Goal: Transaction & Acquisition: Purchase product/service

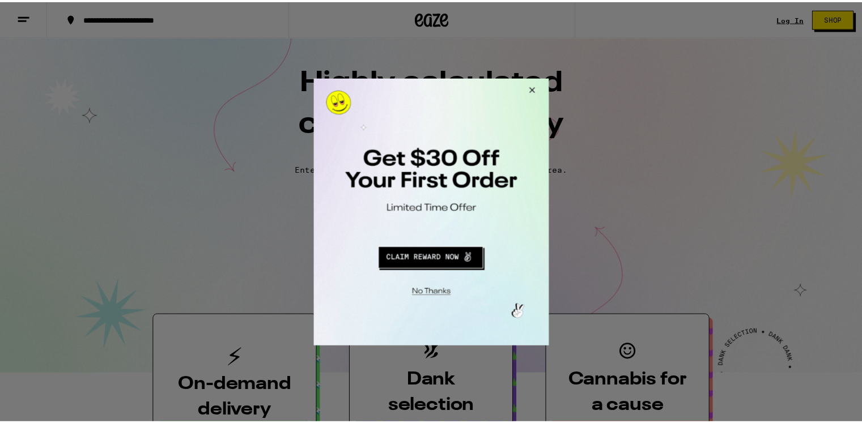
click at [538, 87] on button "Close Modal" at bounding box center [532, 91] width 31 height 27
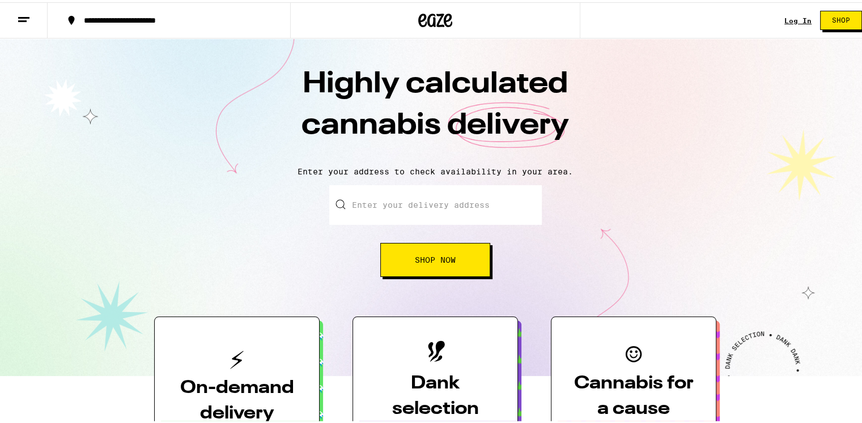
click at [441, 188] on input "Enter your delivery address" at bounding box center [435, 203] width 212 height 40
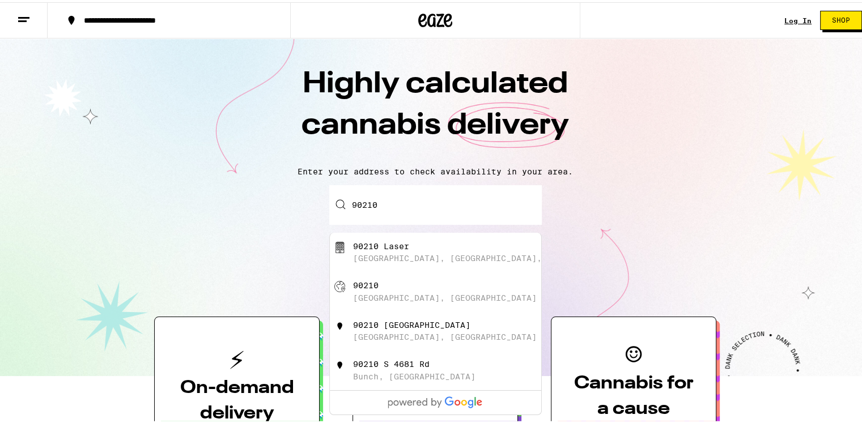
click at [417, 247] on div "90210 Laser Queens Boulevard, Forest Hills, NY" at bounding box center [454, 251] width 202 height 22
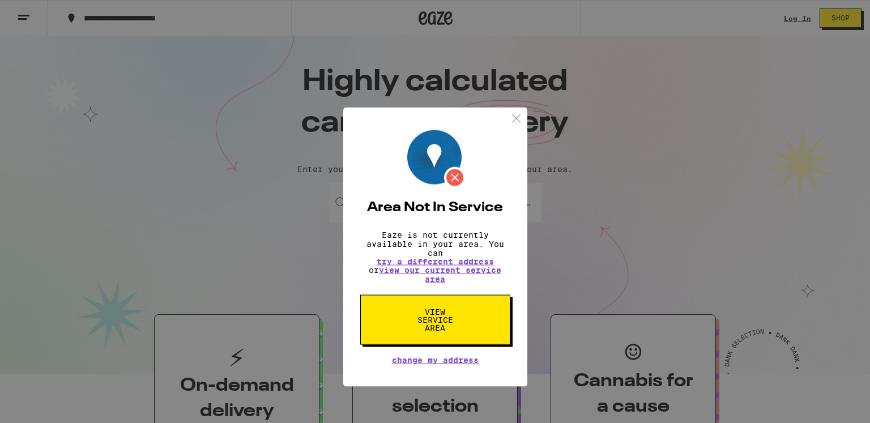
click at [610, 186] on div "Area Not In Service Eaze is not currently available in your area. You can try a…" at bounding box center [435, 211] width 870 height 423
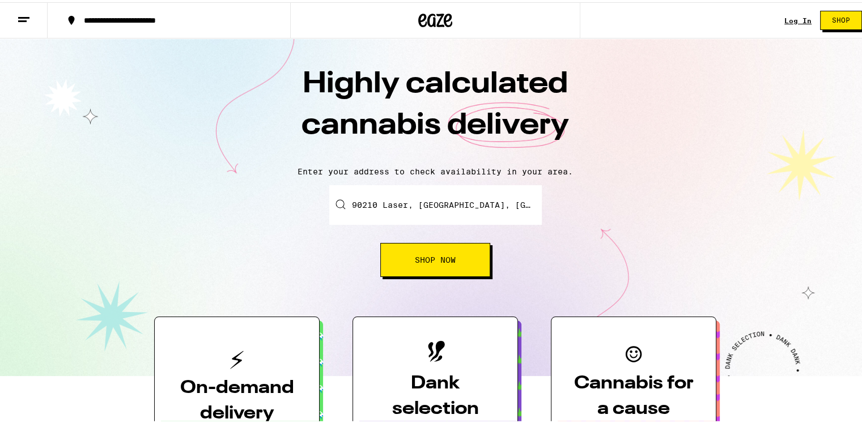
click at [441, 214] on input "90210 Laser, Queens Boulevard, Forest Hills, NY" at bounding box center [435, 203] width 212 height 40
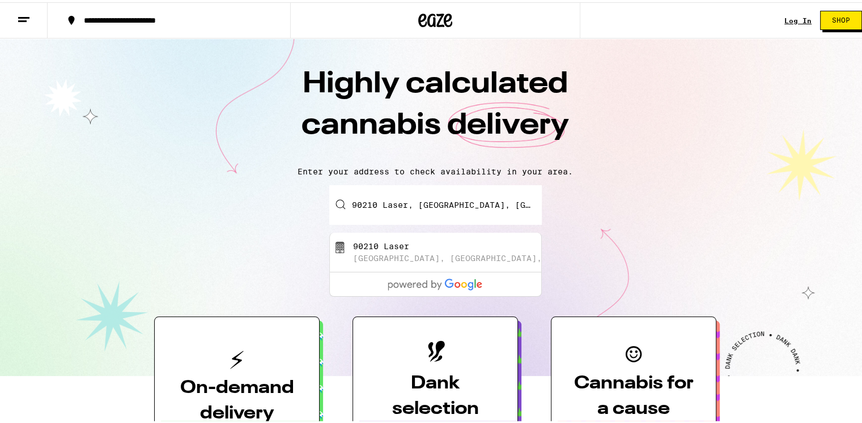
click at [457, 208] on input "90210 Laser, Queens Boulevard, Forest Hills, NY" at bounding box center [435, 203] width 212 height 40
paste input "4107"
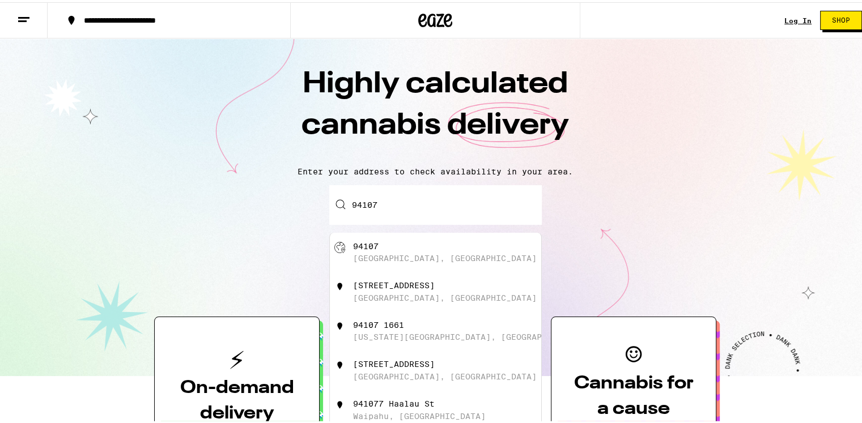
click at [390, 252] on div "94107 San Francisco, CA" at bounding box center [454, 251] width 202 height 22
type input "San Francisco, CA 94107"
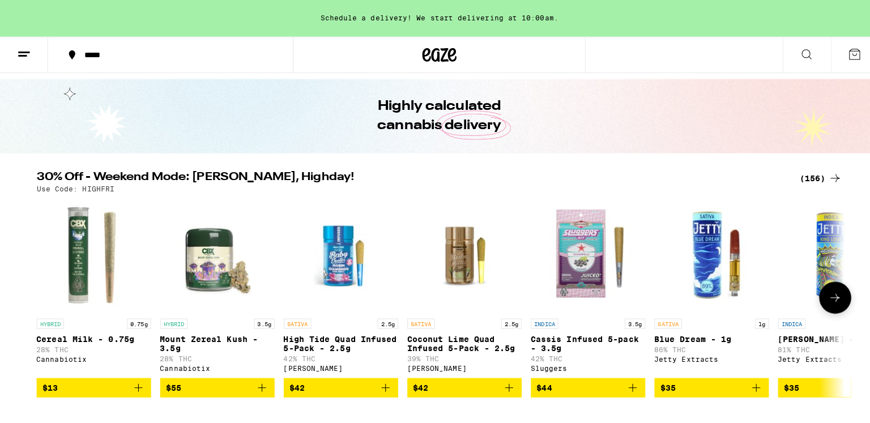
scroll to position [57, 0]
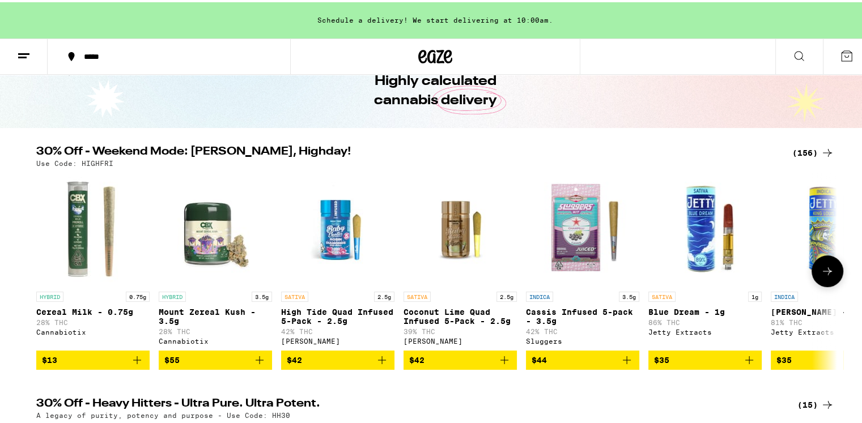
click at [377, 363] on icon "Add to bag" at bounding box center [382, 358] width 14 height 14
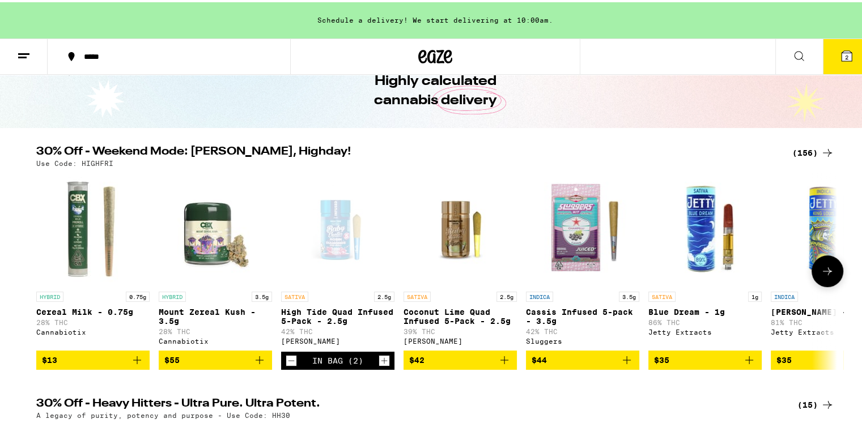
click at [379, 363] on icon "Increment" at bounding box center [384, 359] width 10 height 14
click at [856, 46] on button "5" at bounding box center [846, 54] width 48 height 35
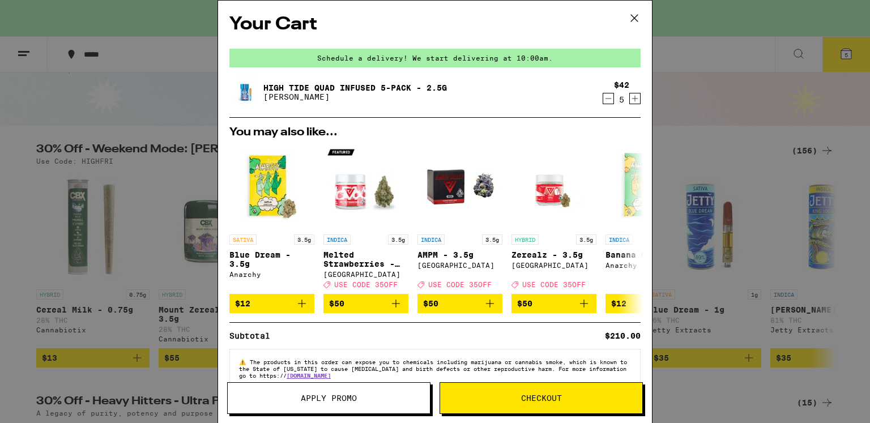
click at [346, 401] on span "Apply Promo" at bounding box center [329, 398] width 56 height 8
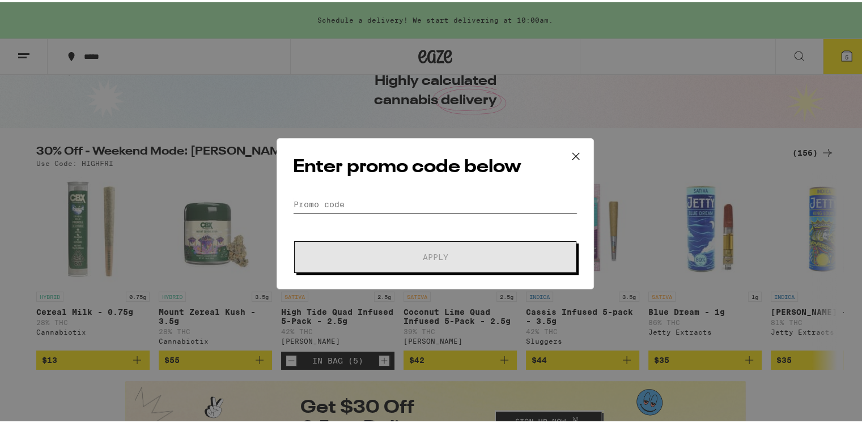
click at [459, 198] on input "Promo Code" at bounding box center [435, 202] width 284 height 17
paste input "WEED4U"
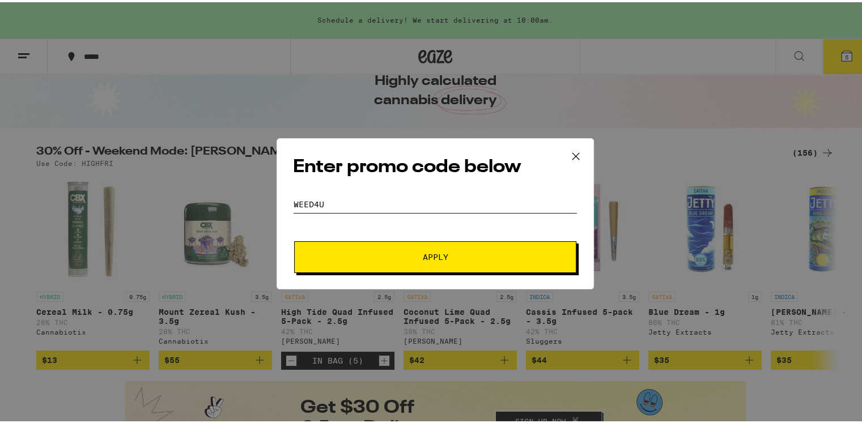
type input "WEED4U"
click at [470, 253] on span "Apply" at bounding box center [435, 255] width 204 height 8
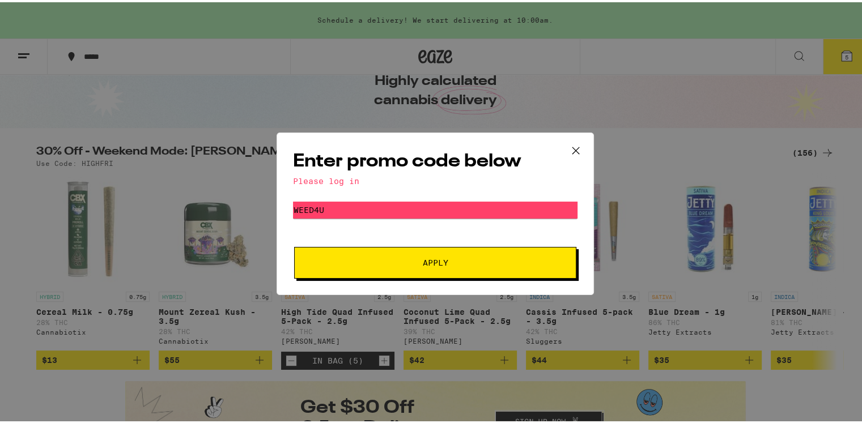
click at [673, 143] on div "Enter promo code below Please log in Promo Code WEED4U Apply" at bounding box center [435, 211] width 870 height 423
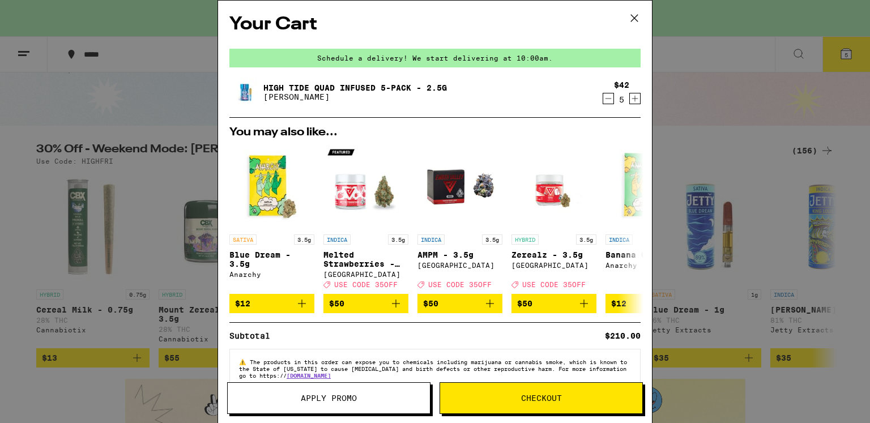
drag, startPoint x: 634, startPoint y: 11, endPoint x: 681, endPoint y: 47, distance: 59.4
click at [634, 14] on icon at bounding box center [634, 18] width 17 height 17
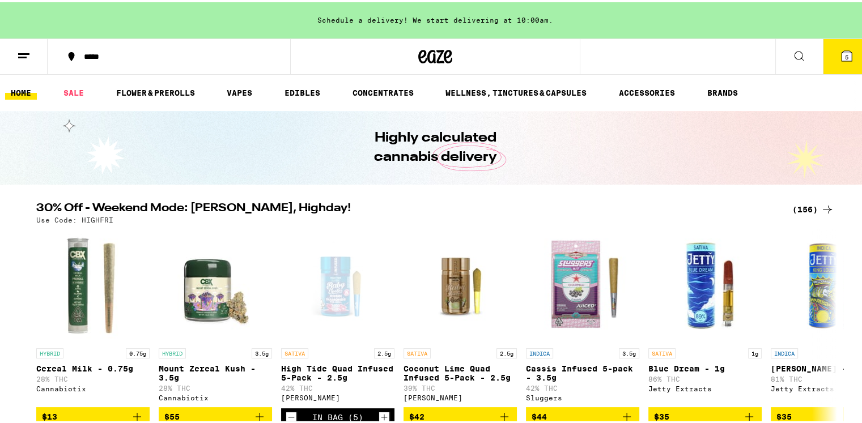
drag, startPoint x: 839, startPoint y: 52, endPoint x: 535, endPoint y: 161, distance: 323.9
click at [535, 161] on div "Highly calculated cannabis delivery" at bounding box center [435, 146] width 435 height 74
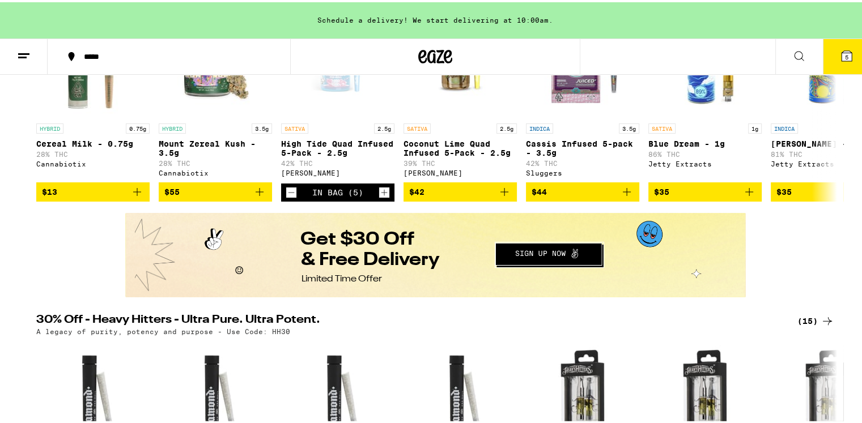
scroll to position [227, 0]
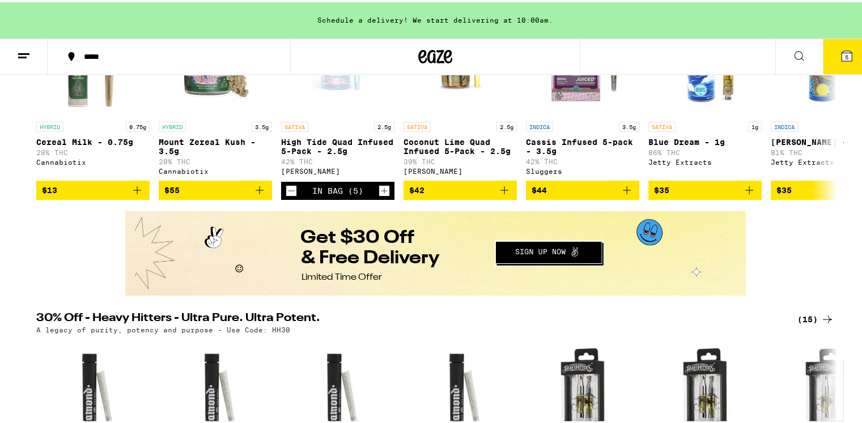
click at [569, 254] on button "Redirect to URL" at bounding box center [434, 252] width 618 height 82
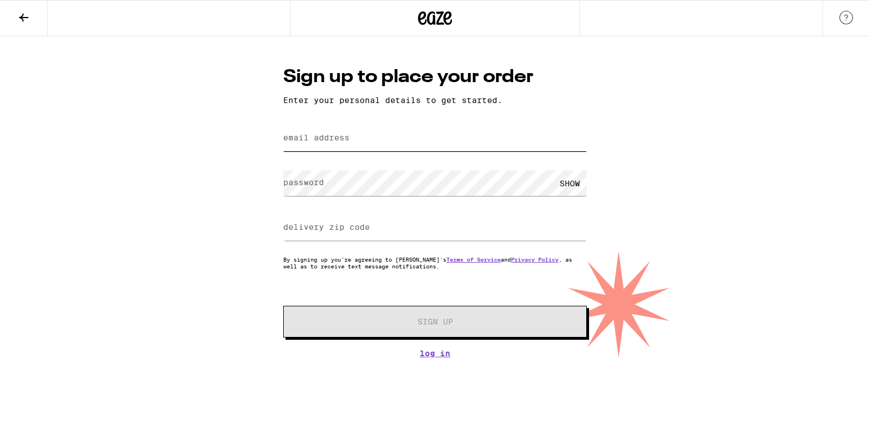
click at [356, 142] on input "email address" at bounding box center [435, 138] width 304 height 25
type input "cristofer_atar@hotmail.com"
type input "80219"
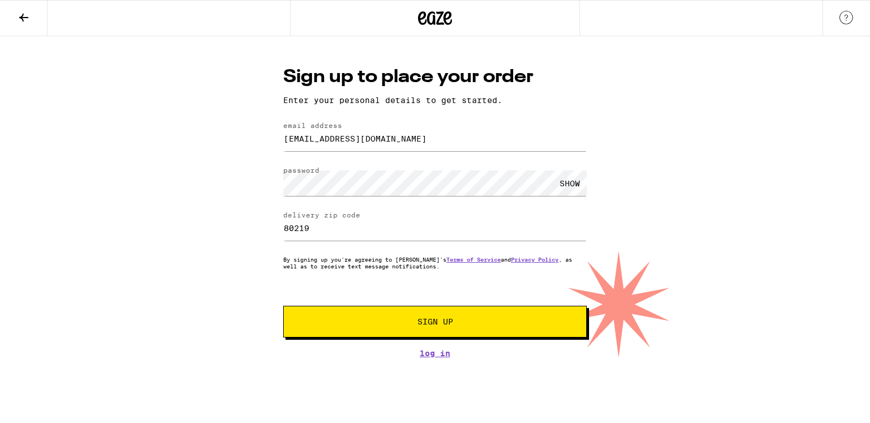
click at [382, 322] on span "Sign Up" at bounding box center [434, 322] width 225 height 8
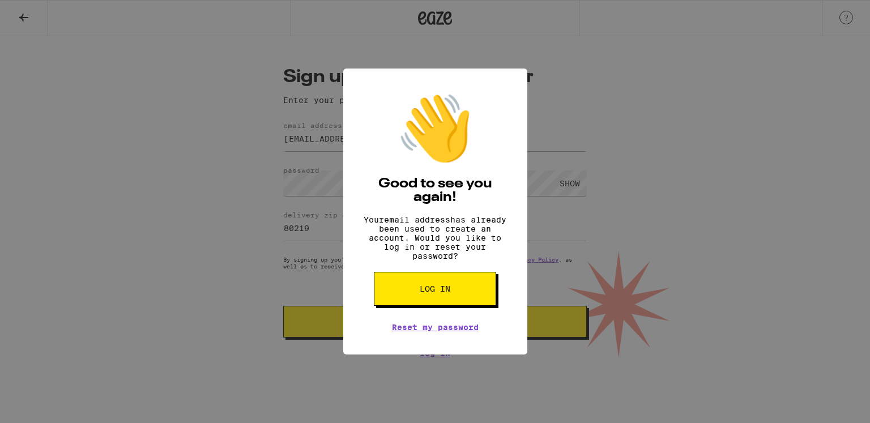
click at [467, 306] on button "Log in" at bounding box center [435, 289] width 122 height 34
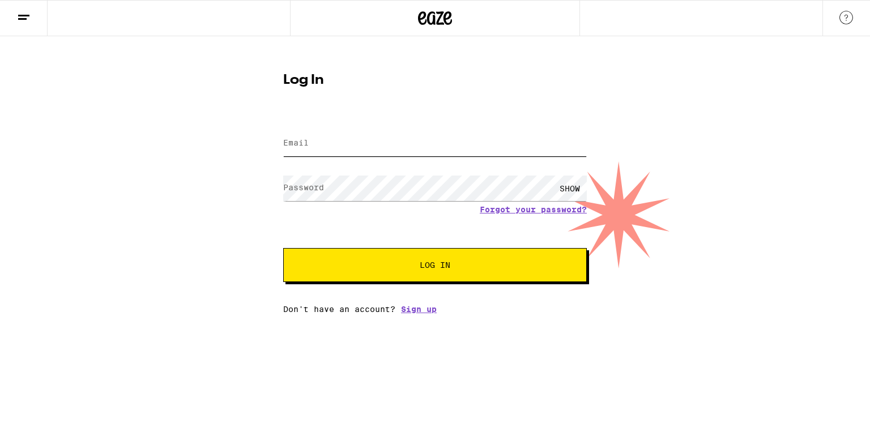
type input "cristofer_atar@hotmail.com"
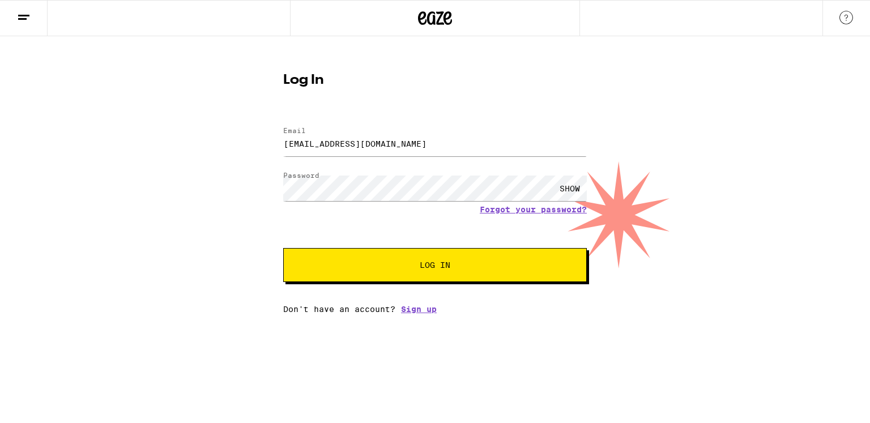
click at [390, 276] on button "Log In" at bounding box center [435, 265] width 304 height 34
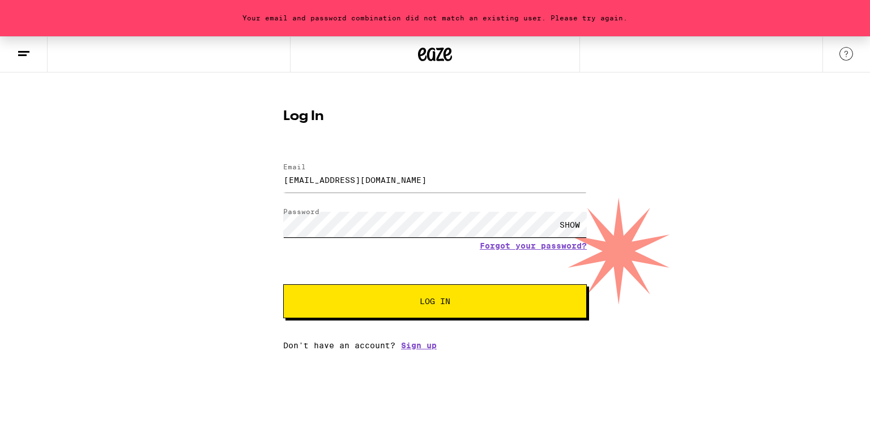
click at [189, 228] on div "Your email and password combination did not match an existing user. Please try …" at bounding box center [435, 193] width 870 height 314
click at [571, 223] on div "SHOW" at bounding box center [570, 224] width 34 height 25
click at [526, 245] on link "Forgot your password?" at bounding box center [533, 245] width 107 height 9
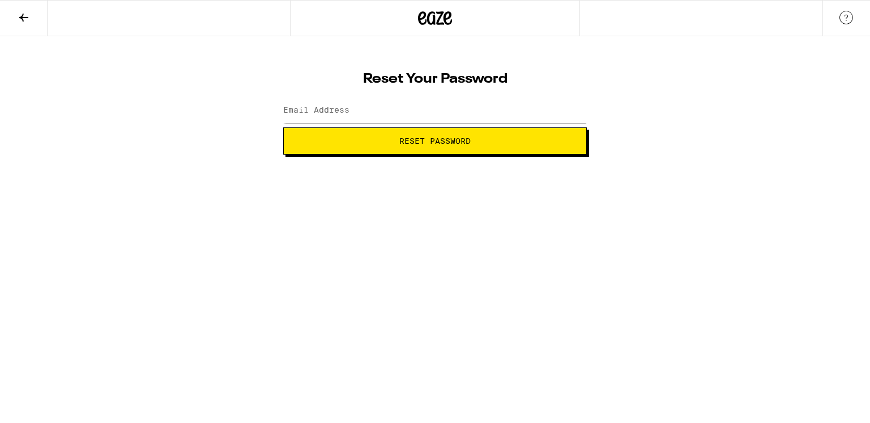
click at [348, 107] on label "Email Address" at bounding box center [316, 109] width 66 height 9
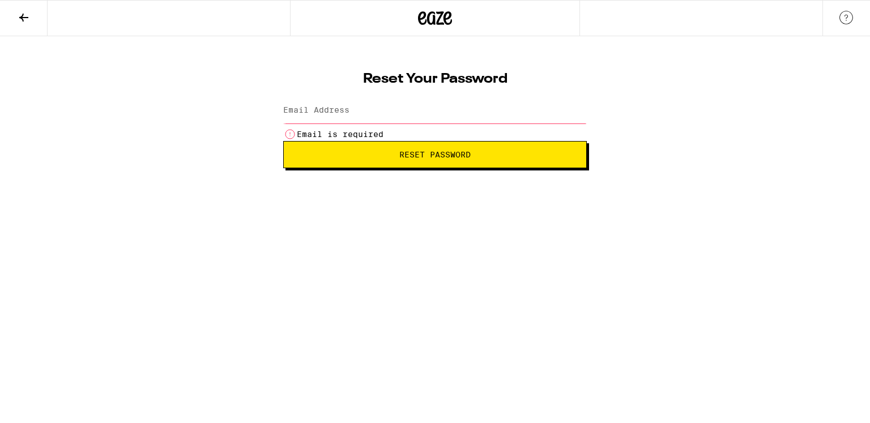
click at [349, 114] on label "Email Address" at bounding box center [316, 109] width 66 height 9
click at [305, 117] on input "Email Address" at bounding box center [435, 110] width 304 height 25
type input "cristofer_atar@hotmail.com"
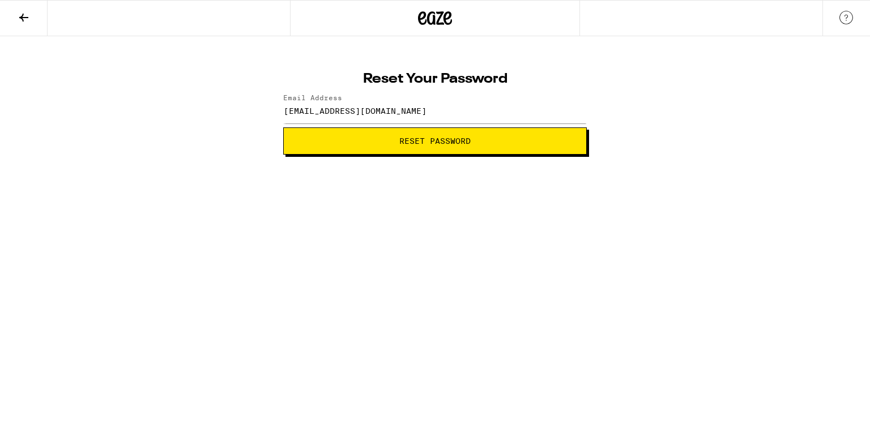
click at [338, 146] on button "Reset Password" at bounding box center [435, 140] width 304 height 27
drag, startPoint x: 170, startPoint y: 195, endPoint x: 338, endPoint y: 130, distance: 179.1
click at [172, 155] on html "Change your password New password SHOW Submit" at bounding box center [435, 77] width 870 height 155
click at [580, 116] on div "SHOW" at bounding box center [570, 110] width 34 height 25
click at [486, 145] on button "Submit" at bounding box center [435, 140] width 304 height 27
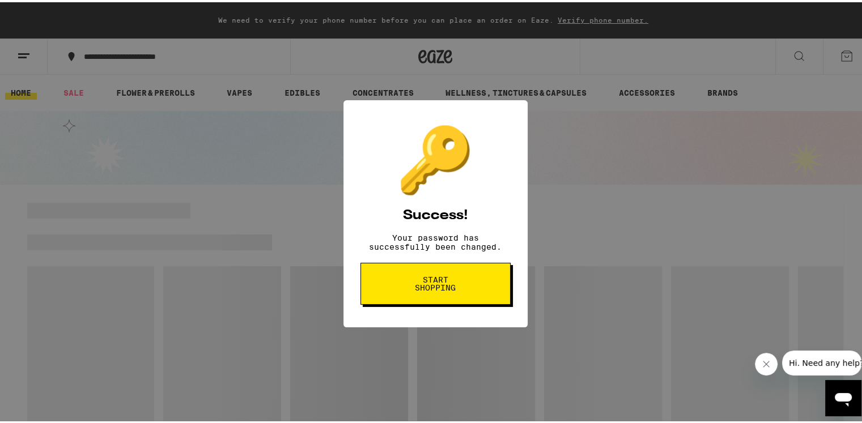
click at [479, 293] on button "Start shopping" at bounding box center [435, 282] width 150 height 42
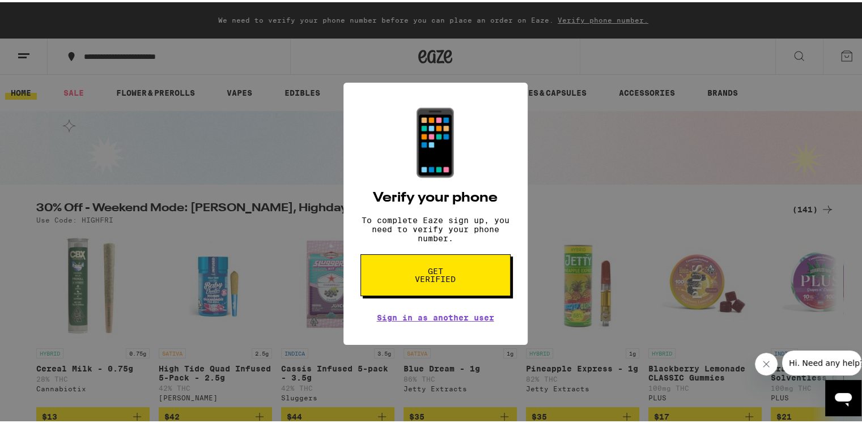
click at [477, 281] on button "Get verified" at bounding box center [435, 273] width 150 height 42
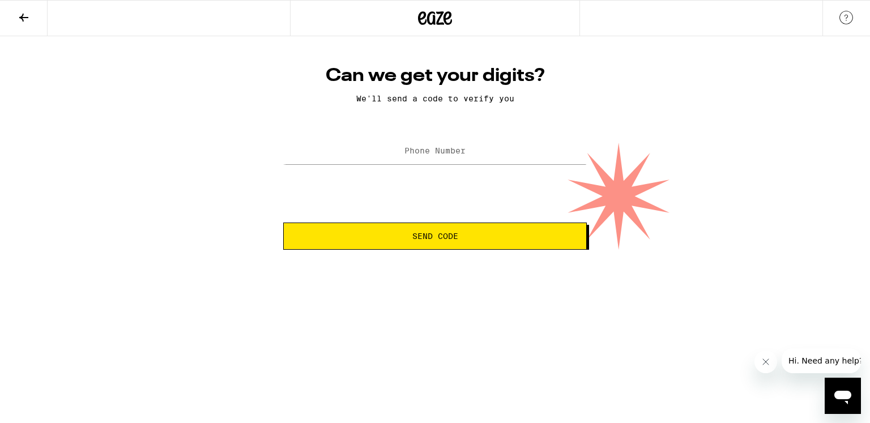
click at [435, 153] on label "Phone Number" at bounding box center [434, 150] width 61 height 9
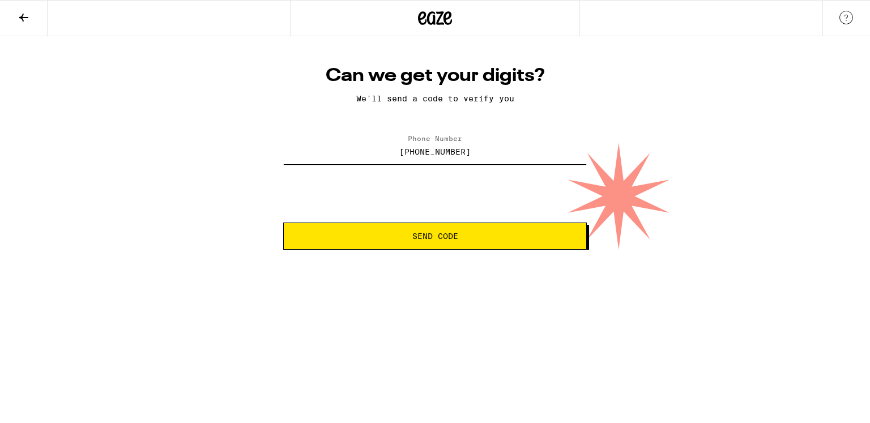
drag, startPoint x: 396, startPoint y: 148, endPoint x: 552, endPoint y: 141, distance: 155.9
click at [552, 141] on input "(584) 246-0320" at bounding box center [435, 151] width 304 height 25
drag, startPoint x: 403, startPoint y: 155, endPoint x: 412, endPoint y: 152, distance: 9.5
click at [412, 152] on input "(771) 350-2545" at bounding box center [435, 151] width 304 height 25
click at [496, 250] on button "Send Code" at bounding box center [435, 236] width 304 height 27
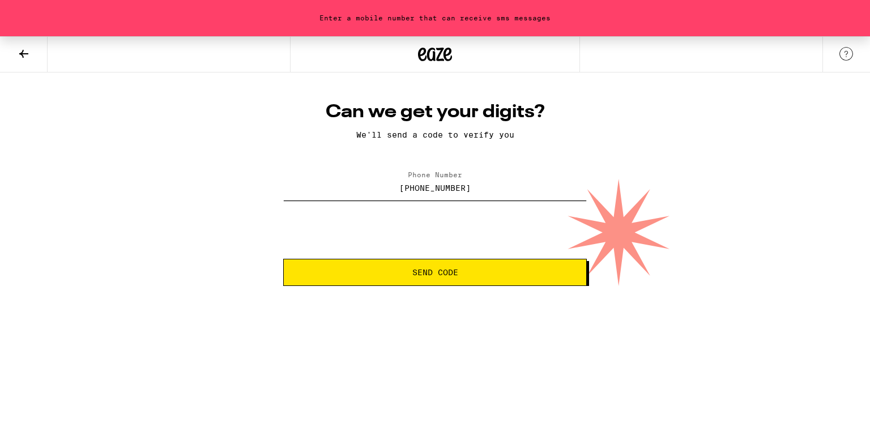
drag, startPoint x: 474, startPoint y: 182, endPoint x: 312, endPoint y: 185, distance: 162.0
click at [312, 185] on input "(513) 502-5455" at bounding box center [435, 187] width 304 height 25
type input "(551) 350-2545"
click at [436, 272] on span "Send Code" at bounding box center [435, 272] width 46 height 8
click at [845, 54] on img at bounding box center [846, 54] width 14 height 14
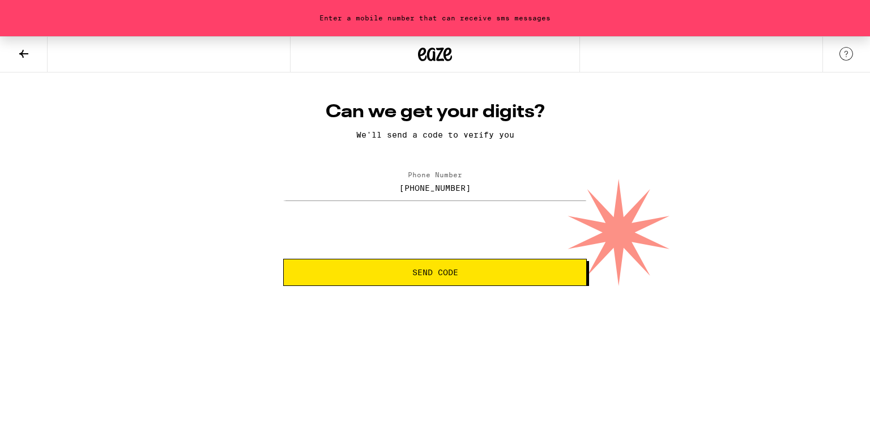
click at [18, 57] on icon at bounding box center [24, 54] width 14 height 14
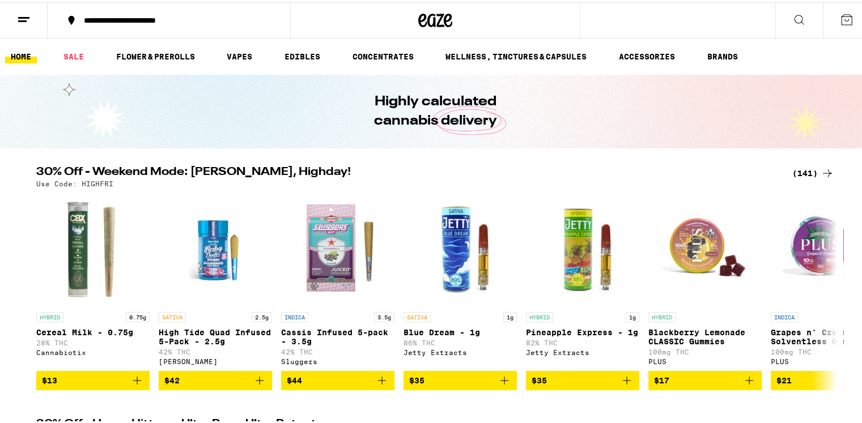
click at [839, 17] on icon at bounding box center [846, 18] width 14 height 14
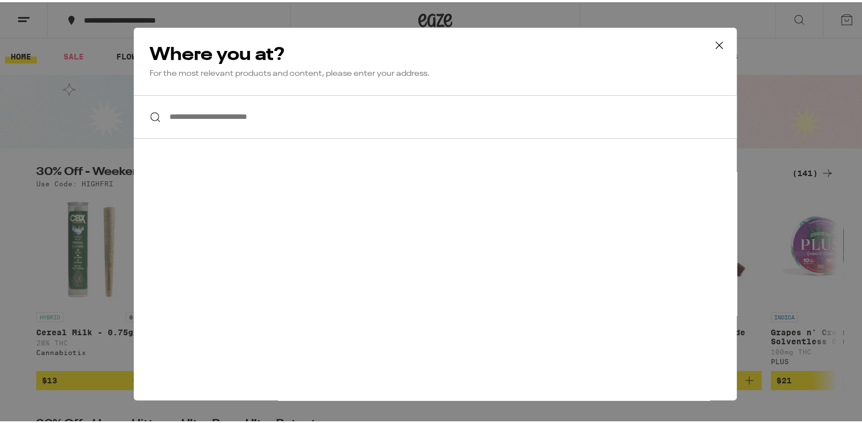
click at [711, 46] on icon at bounding box center [718, 43] width 17 height 17
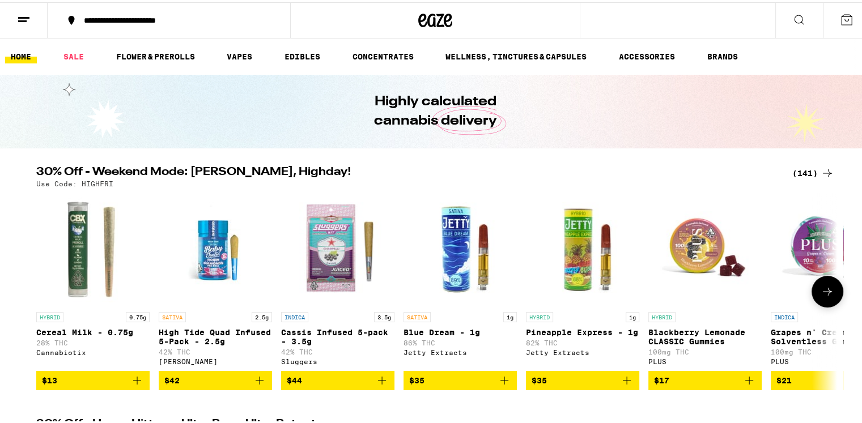
click at [378, 385] on icon "Add to bag" at bounding box center [382, 379] width 14 height 14
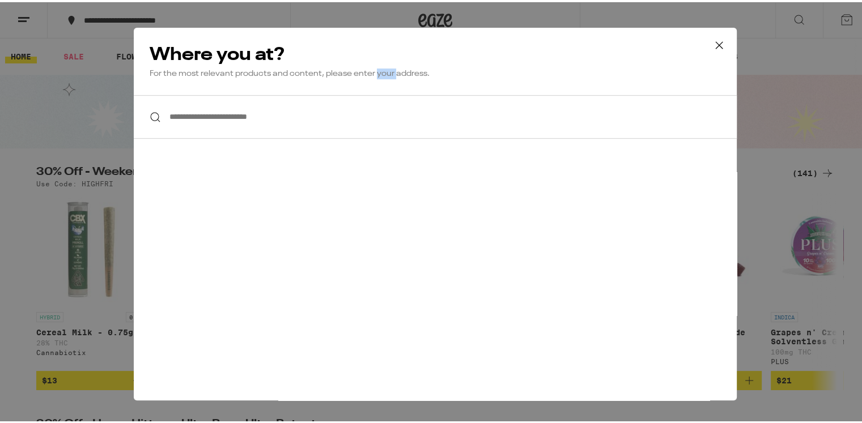
click at [378, 387] on div "**********" at bounding box center [435, 211] width 603 height 373
click at [267, 123] on input "**********" at bounding box center [435, 115] width 603 height 44
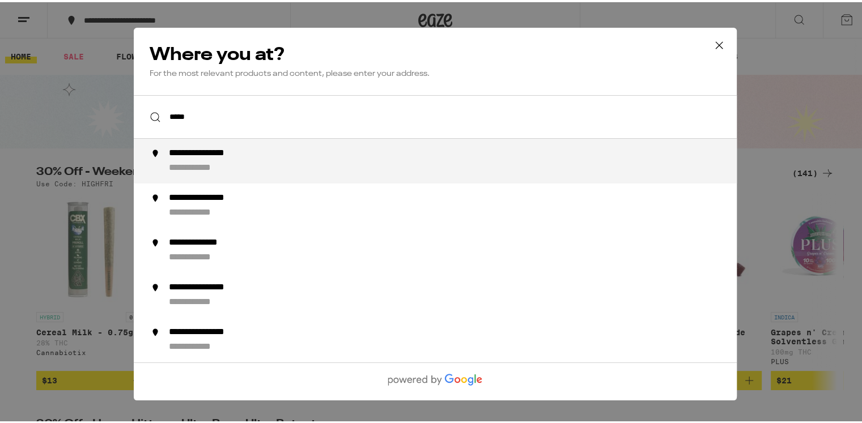
click at [244, 157] on div "**********" at bounding box center [215, 152] width 93 height 12
type input "**********"
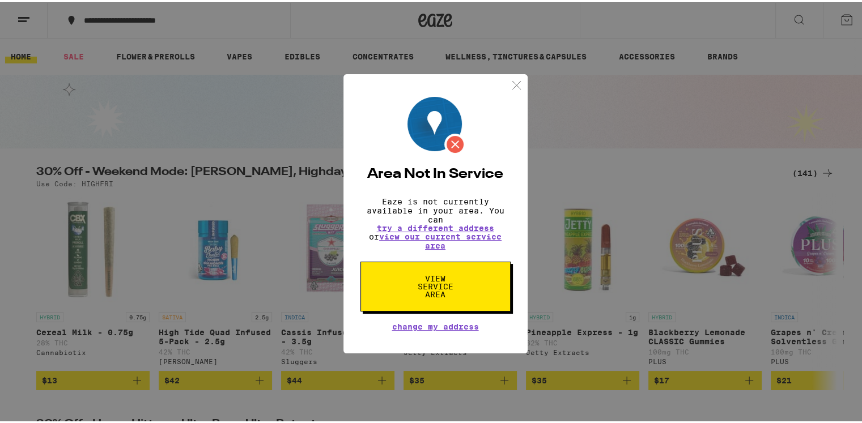
click at [511, 78] on img at bounding box center [516, 83] width 14 height 14
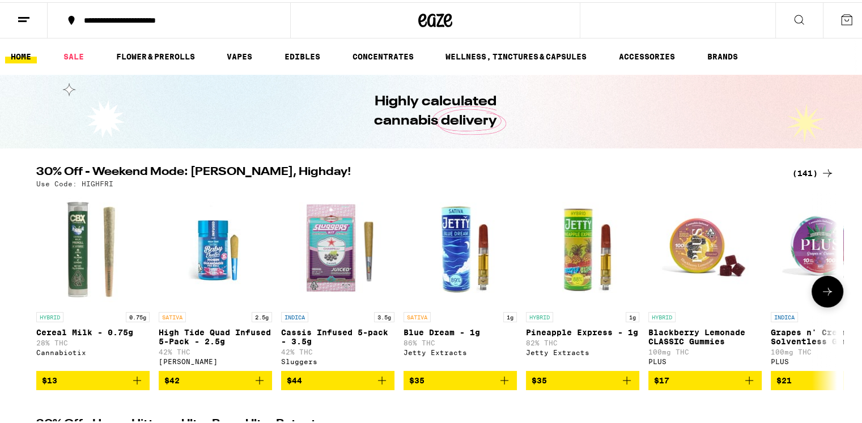
click at [378, 385] on icon "Add to bag" at bounding box center [382, 379] width 14 height 14
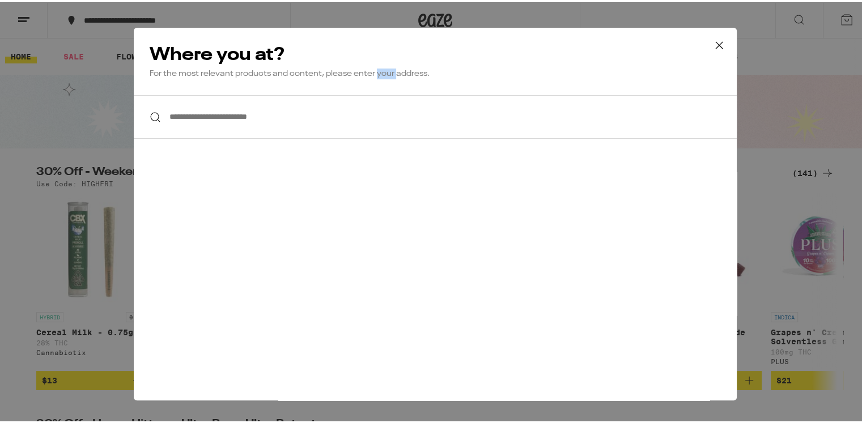
click at [378, 387] on div "**********" at bounding box center [435, 211] width 603 height 373
click at [333, 127] on input "**********" at bounding box center [435, 115] width 603 height 44
click at [332, 118] on input "**********" at bounding box center [435, 115] width 603 height 44
paste input "*****"
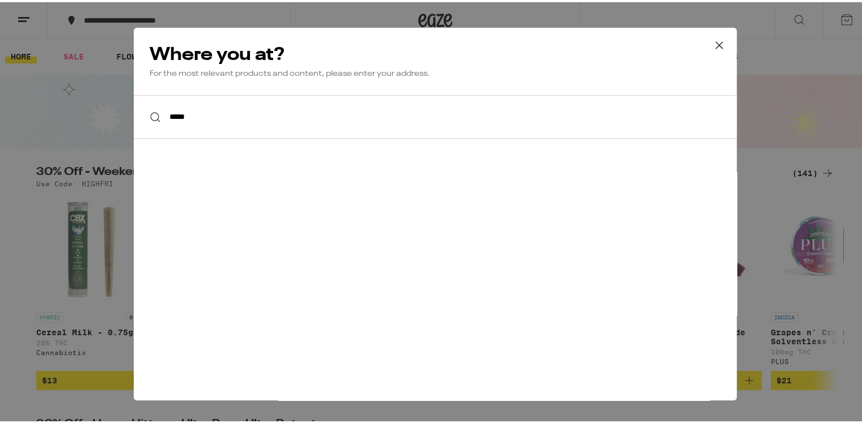
type input "*****"
click at [715, 45] on icon at bounding box center [718, 43] width 17 height 17
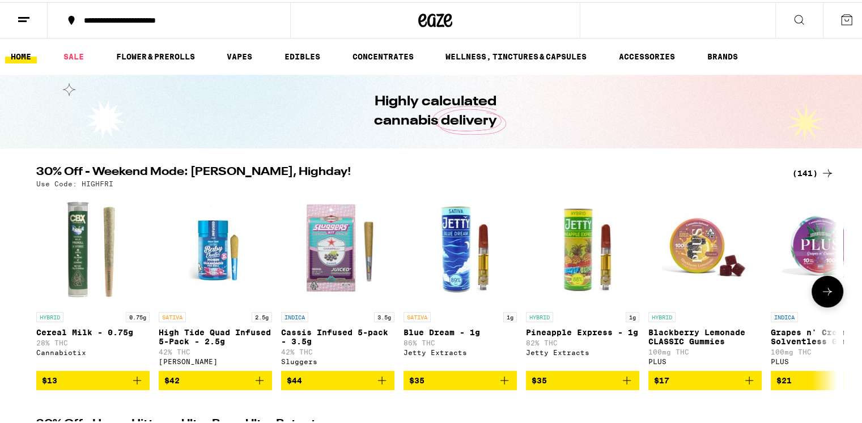
click at [379, 384] on icon "Add to bag" at bounding box center [382, 379] width 14 height 14
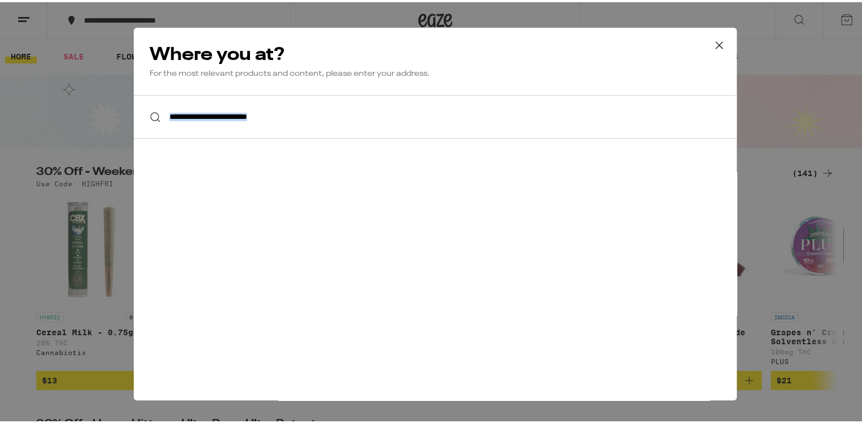
click at [380, 383] on div "**********" at bounding box center [435, 211] width 603 height 373
click at [713, 42] on icon at bounding box center [718, 43] width 17 height 17
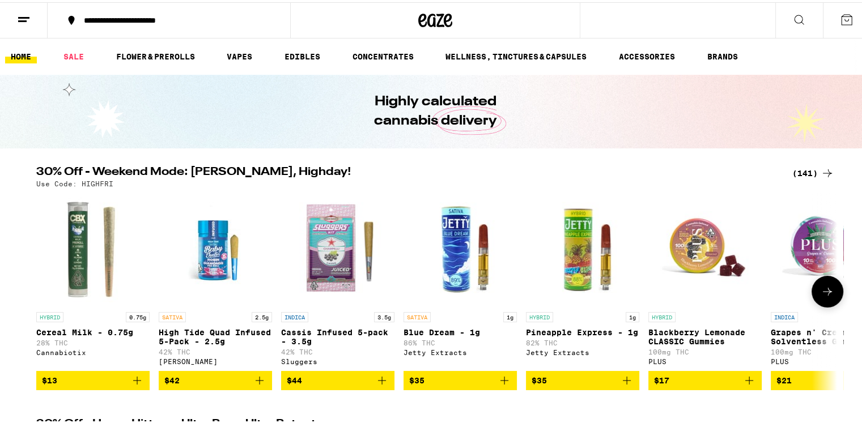
click at [333, 279] on img "Open page for Cassis Infused 5-pack - 3.5g from Sluggers" at bounding box center [337, 247] width 113 height 113
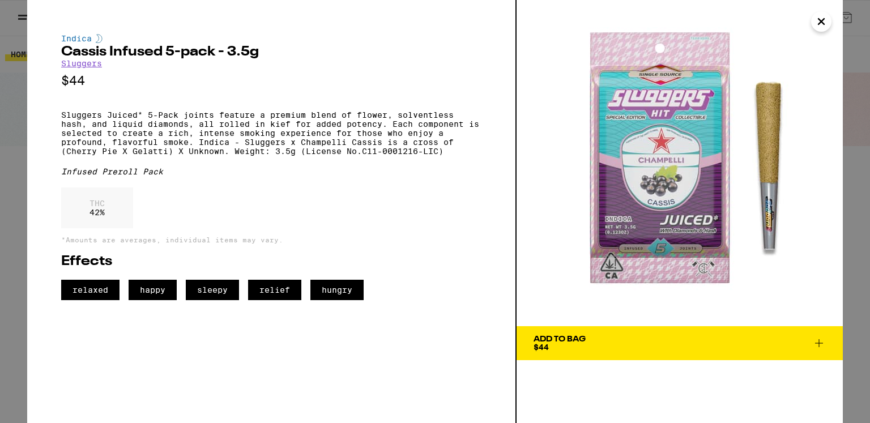
click at [98, 300] on span "relaxed" at bounding box center [90, 290] width 58 height 20
click at [152, 300] on span "happy" at bounding box center [153, 290] width 48 height 20
click at [97, 208] on p "THC" at bounding box center [96, 203] width 15 height 9
click at [140, 129] on p "Sluggers Juiced* 5-Pack joints feature a premium blend of flower, solventless h…" at bounding box center [271, 132] width 420 height 45
click at [645, 346] on span "Add To Bag $44" at bounding box center [680, 343] width 292 height 16
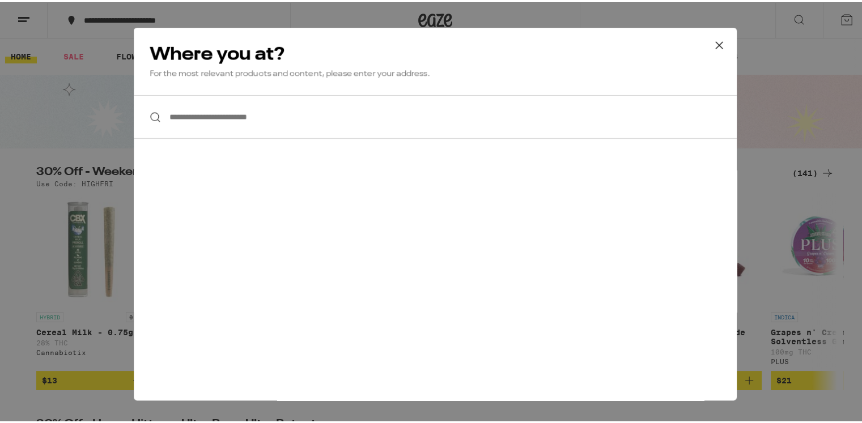
click at [276, 122] on input "**********" at bounding box center [435, 115] width 603 height 44
paste input "*****"
type input "*****"
click at [148, 114] on div "*****" at bounding box center [435, 115] width 603 height 44
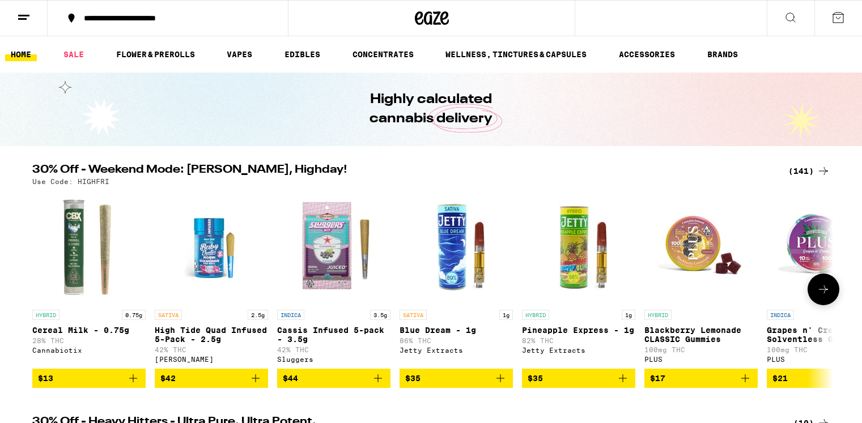
click at [496, 385] on icon "Add to bag" at bounding box center [500, 379] width 14 height 14
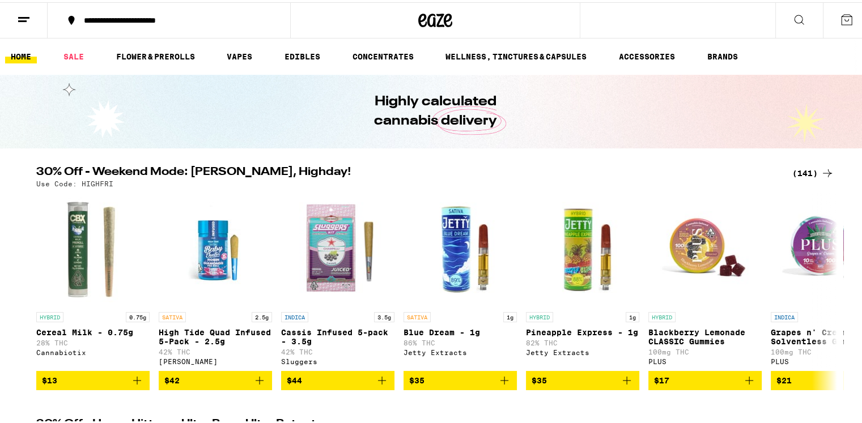
click at [497, 385] on icon "Add to bag" at bounding box center [504, 379] width 14 height 14
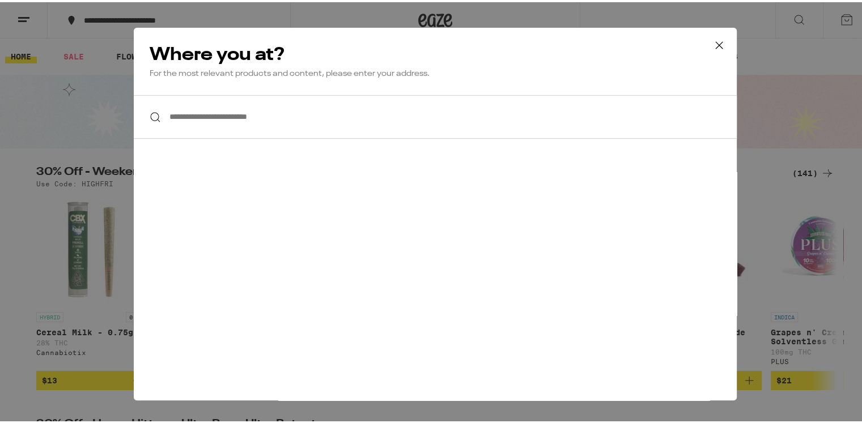
click at [717, 44] on icon at bounding box center [718, 43] width 17 height 17
